Goal: Transaction & Acquisition: Purchase product/service

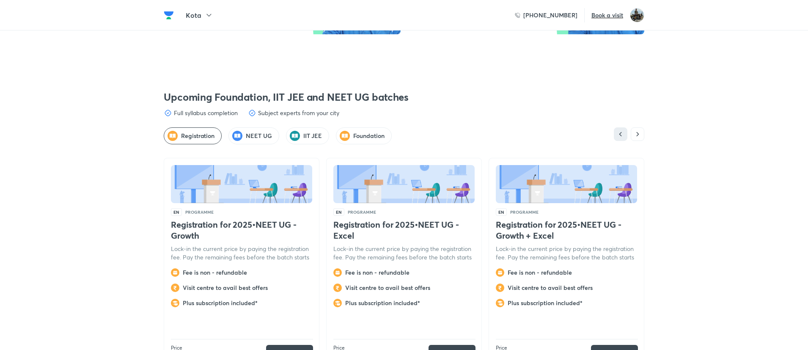
scroll to position [2190, 0]
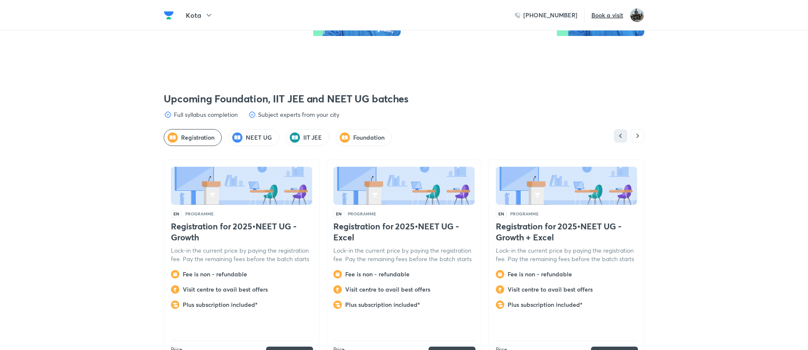
click at [247, 133] on h5 "NEET UG" at bounding box center [259, 137] width 26 height 8
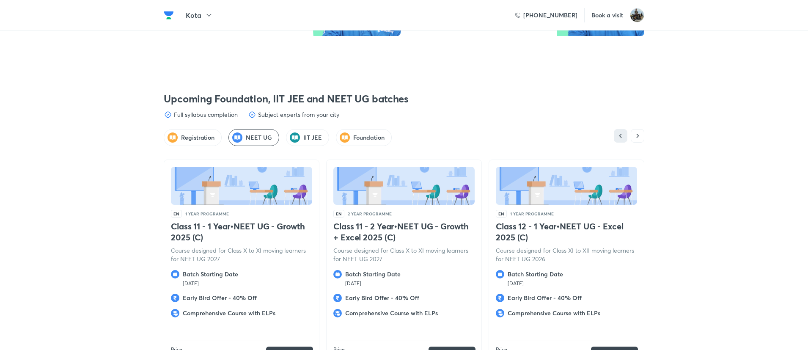
click at [258, 133] on h5 "NEET UG" at bounding box center [259, 137] width 26 height 8
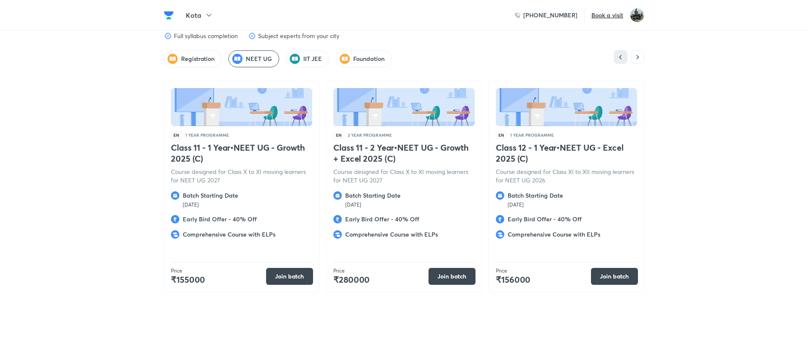
scroll to position [2271, 0]
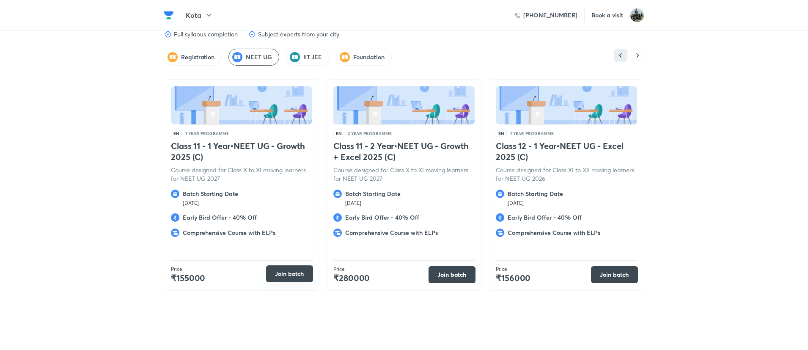
click at [275, 265] on button "Join batch" at bounding box center [289, 273] width 47 height 17
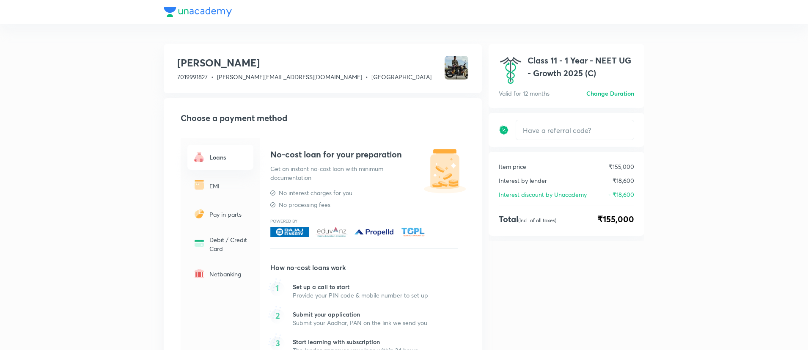
click at [216, 181] on div "EMI" at bounding box center [220, 185] width 66 height 25
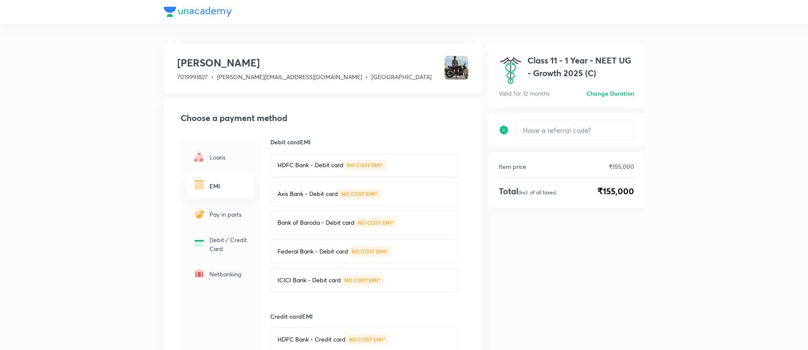
click at [687, 147] on div "[PERSON_NAME] V 7019991827 • [PERSON_NAME][EMAIL_ADDRESS][DOMAIN_NAME] • Karnat…" at bounding box center [404, 356] width 808 height 713
